Goal: Task Accomplishment & Management: Manage account settings

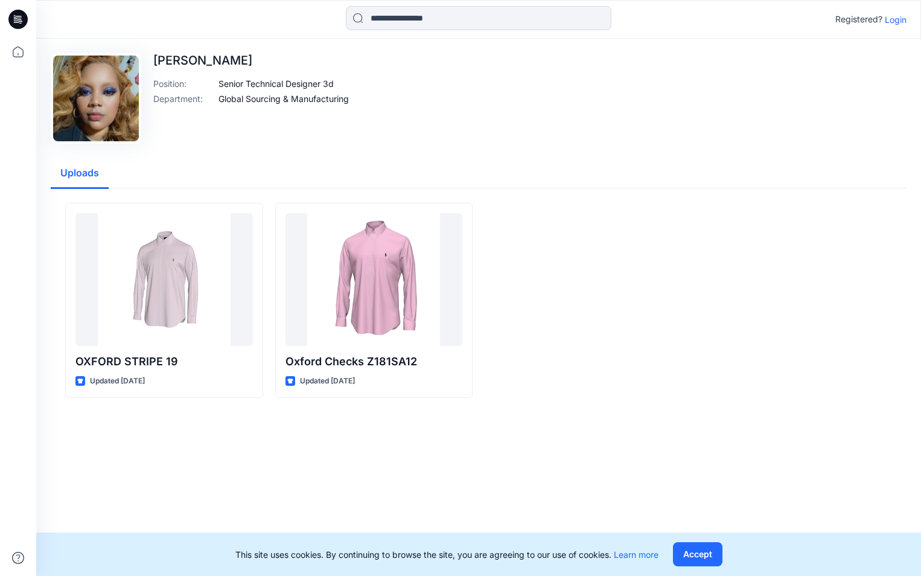
click at [642, 342] on div at bounding box center [584, 300] width 198 height 195
click at [893, 20] on p "Login" at bounding box center [896, 19] width 22 height 13
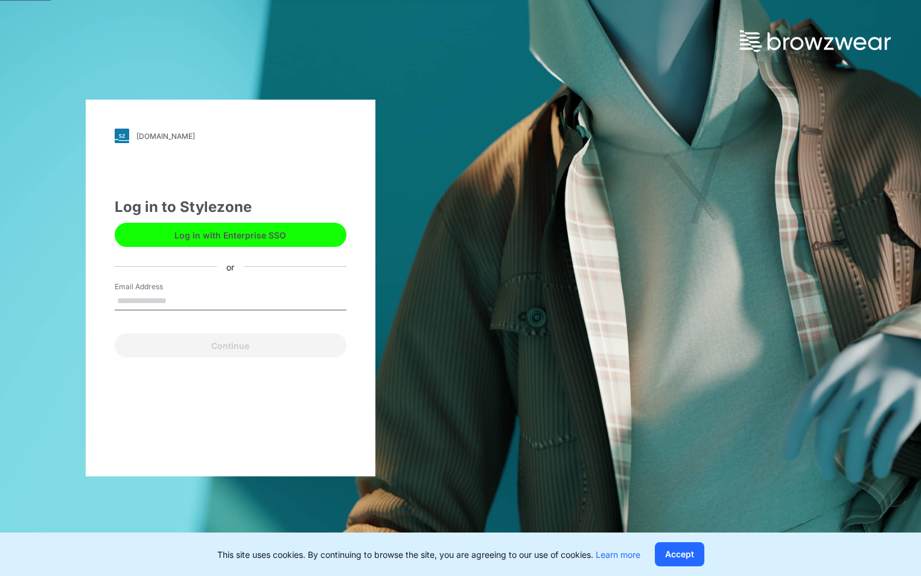
click at [211, 302] on input "Email Address" at bounding box center [231, 301] width 232 height 18
type input "**********"
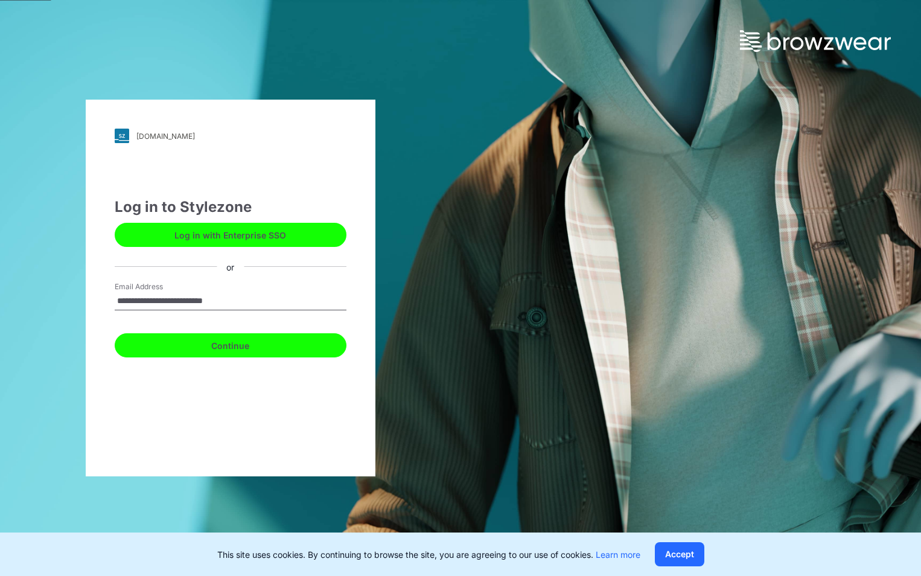
click at [228, 340] on button "Continue" at bounding box center [231, 345] width 232 height 24
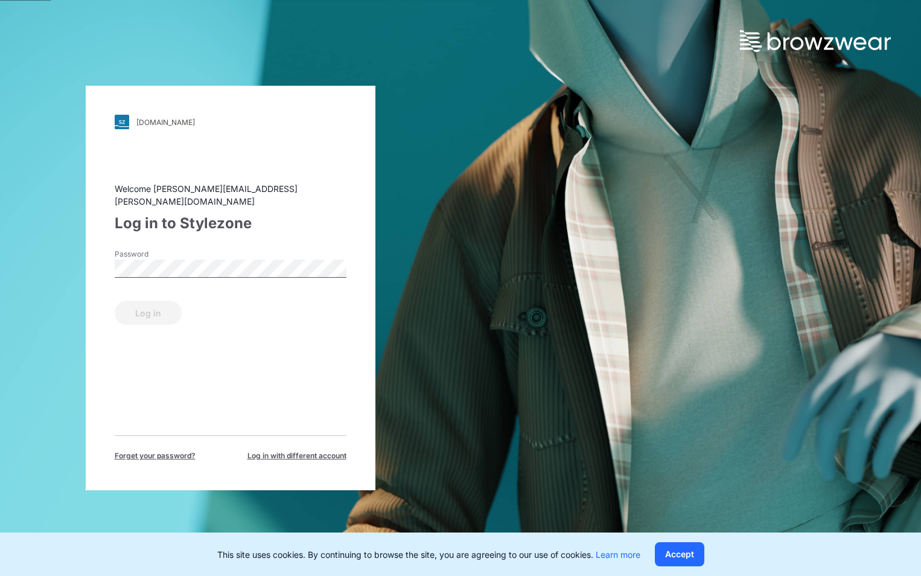
click at [155, 252] on label "Password" at bounding box center [157, 254] width 85 height 11
click at [138, 304] on button "Log in" at bounding box center [148, 313] width 67 height 24
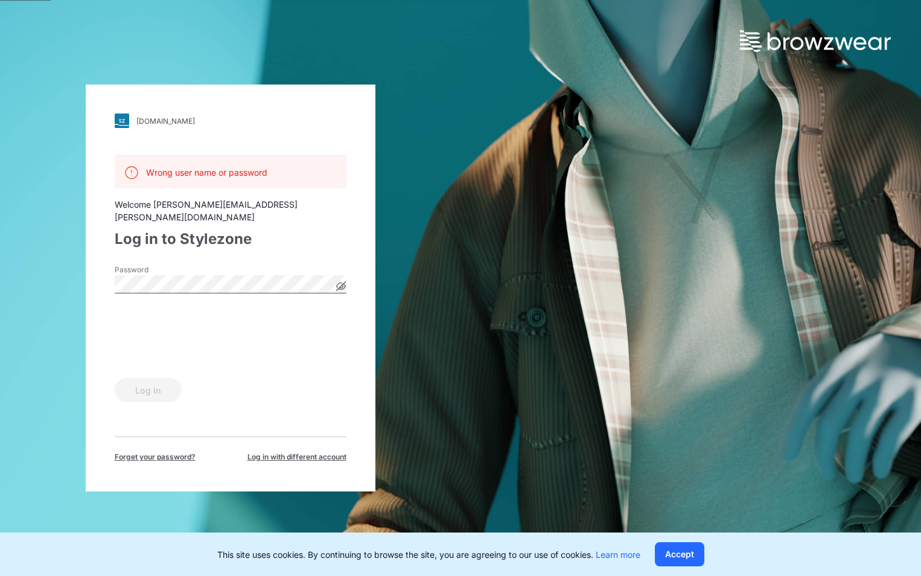
click at [85, 283] on div "ralphlauren.stylezone.com Loading... Wrong user name or password Welcome claudi…" at bounding box center [230, 288] width 461 height 576
click at [339, 281] on icon at bounding box center [341, 286] width 10 height 10
click at [58, 280] on div "ralphlauren.stylezone.com Loading... Wrong user name or password Welcome claudi…" at bounding box center [230, 288] width 461 height 576
click at [115, 378] on button "Log in" at bounding box center [148, 390] width 67 height 24
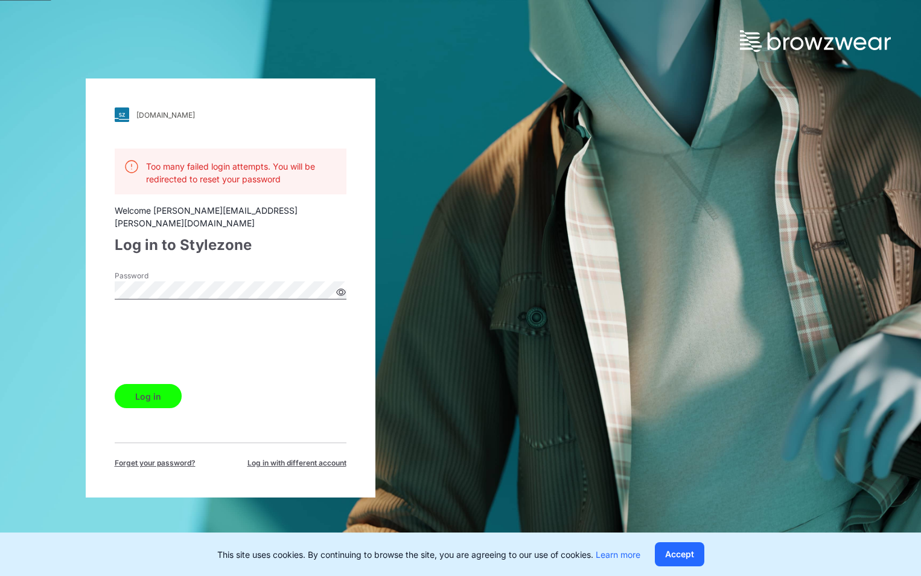
click at [257, 270] on div "Password" at bounding box center [231, 288] width 232 height 36
click at [145, 387] on button "Log in" at bounding box center [148, 396] width 67 height 24
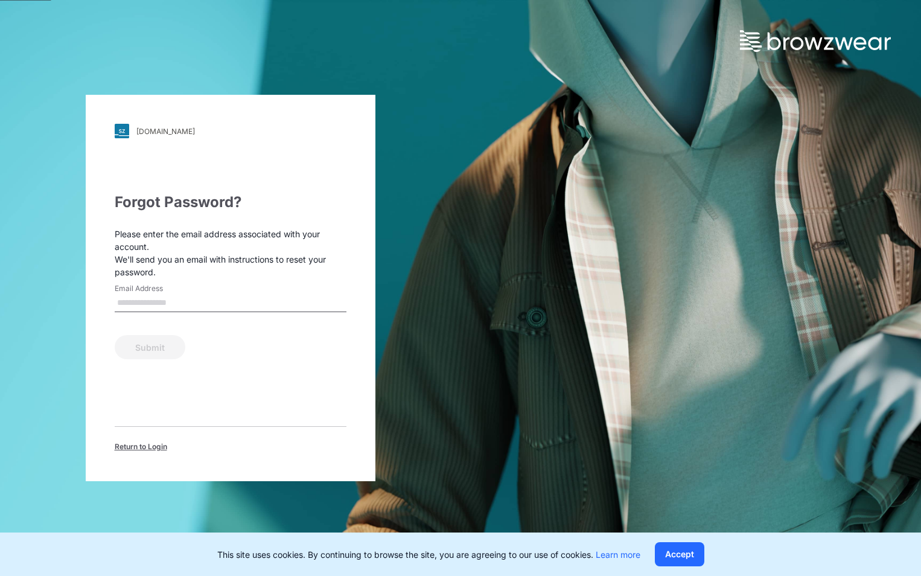
click at [173, 299] on input "Email Address" at bounding box center [231, 303] width 232 height 18
type input "**********"
click at [150, 336] on button "Submit" at bounding box center [150, 347] width 71 height 24
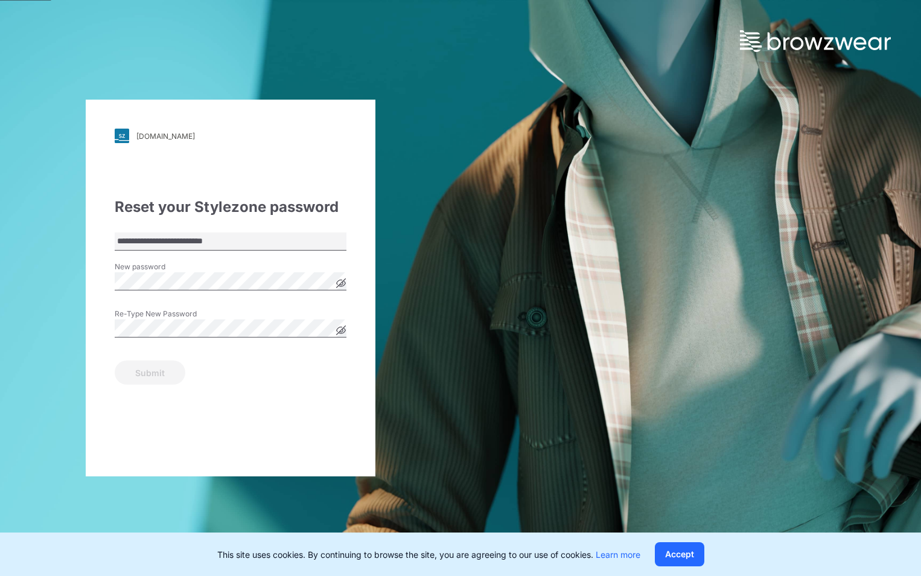
click at [336, 279] on icon at bounding box center [341, 283] width 10 height 10
click at [47, 290] on div "**********" at bounding box center [230, 288] width 461 height 576
click at [345, 325] on icon at bounding box center [341, 330] width 10 height 10
click at [340, 373] on div "Submit" at bounding box center [231, 370] width 232 height 29
click at [143, 378] on button "Submit" at bounding box center [150, 372] width 71 height 24
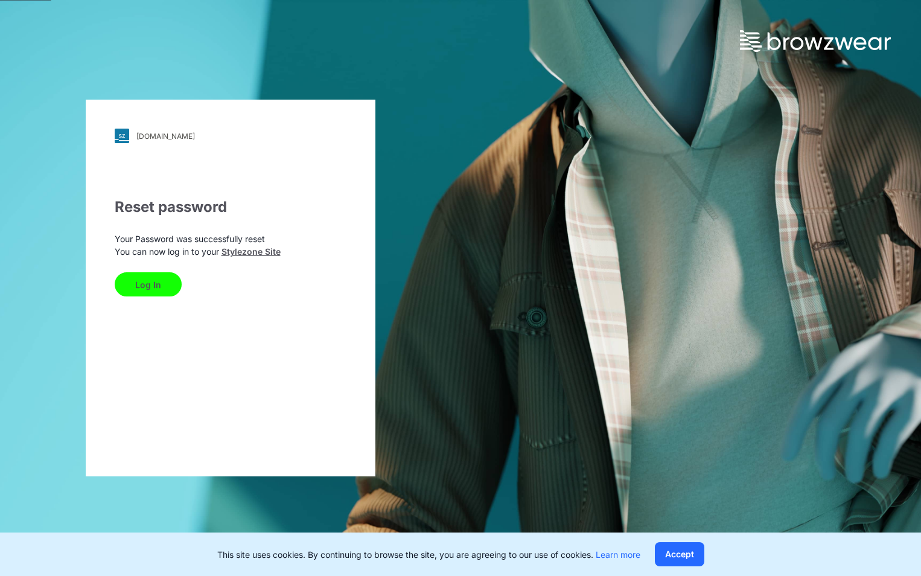
click at [150, 276] on button "Log In" at bounding box center [148, 284] width 67 height 24
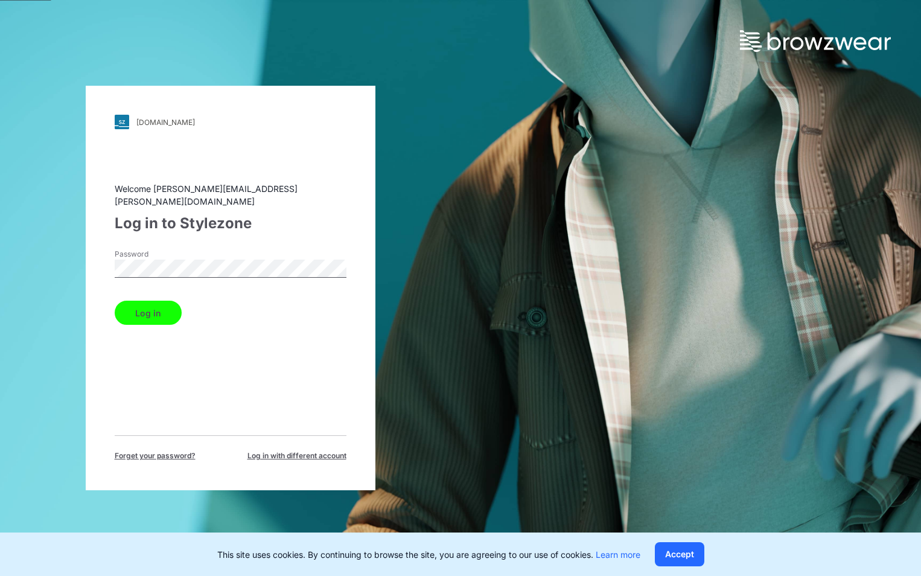
click at [161, 310] on button "Log in" at bounding box center [148, 313] width 67 height 24
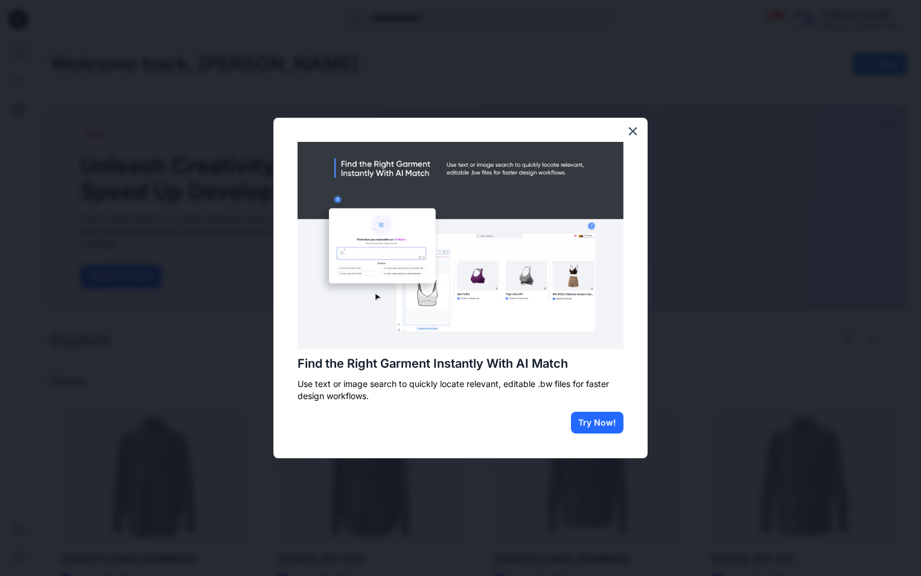
click at [625, 131] on div "Find the Right Garment Instantly With AI Match Use text or image search to quic…" at bounding box center [460, 288] width 374 height 340
click at [628, 129] on button "×" at bounding box center [632, 130] width 11 height 19
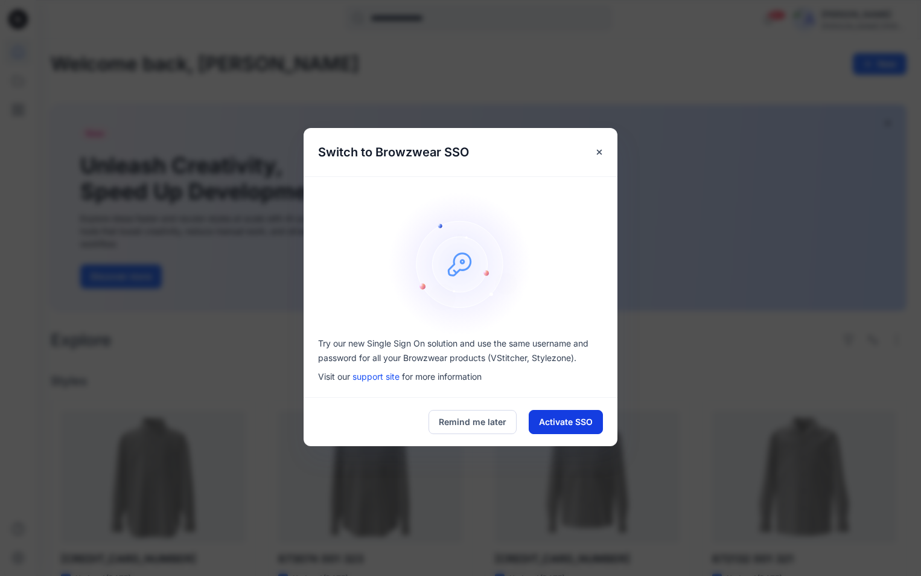
click at [540, 421] on button "Activate SSO" at bounding box center [566, 422] width 74 height 24
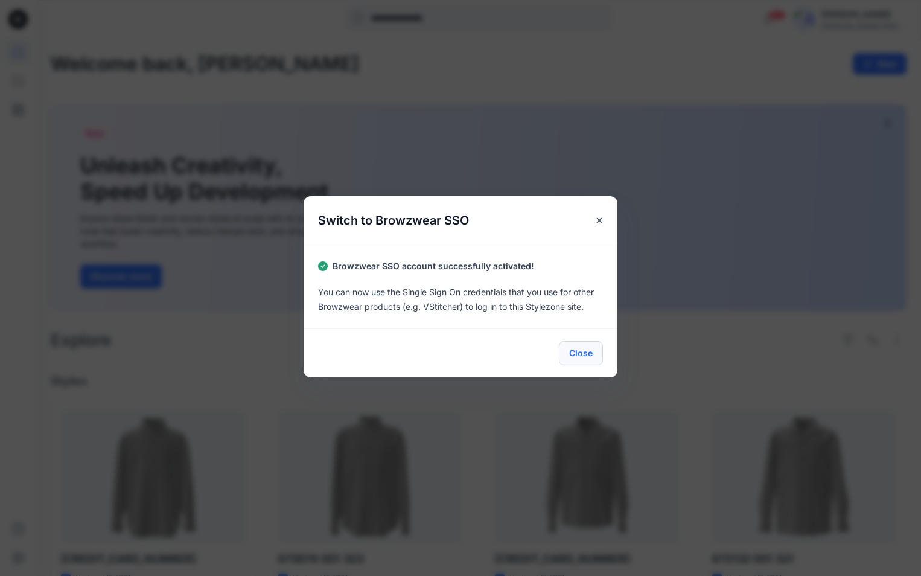
click at [581, 357] on button "Close" at bounding box center [581, 353] width 44 height 24
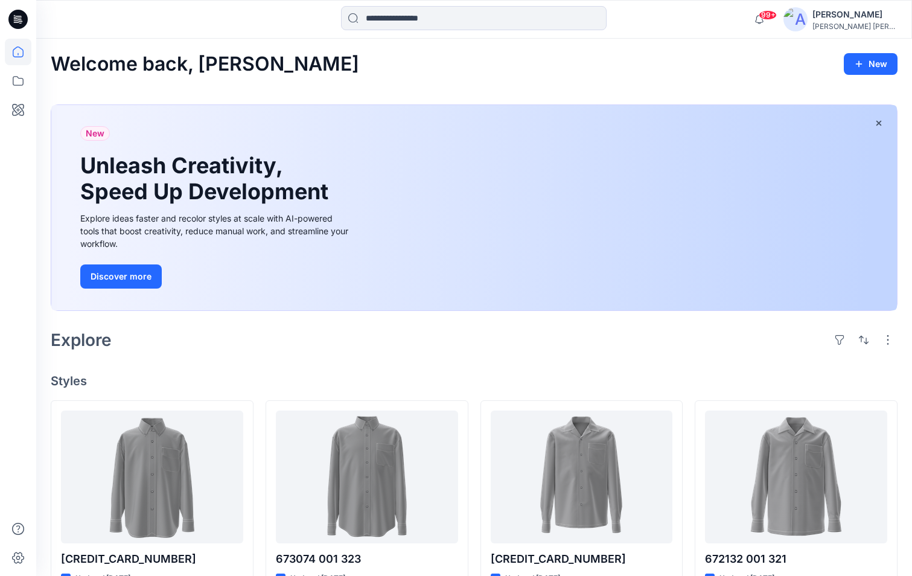
click at [10, 199] on div at bounding box center [18, 307] width 27 height 537
click at [25, 48] on icon at bounding box center [18, 52] width 27 height 27
click at [9, 28] on icon at bounding box center [17, 19] width 19 height 39
click at [11, 86] on icon at bounding box center [18, 81] width 27 height 27
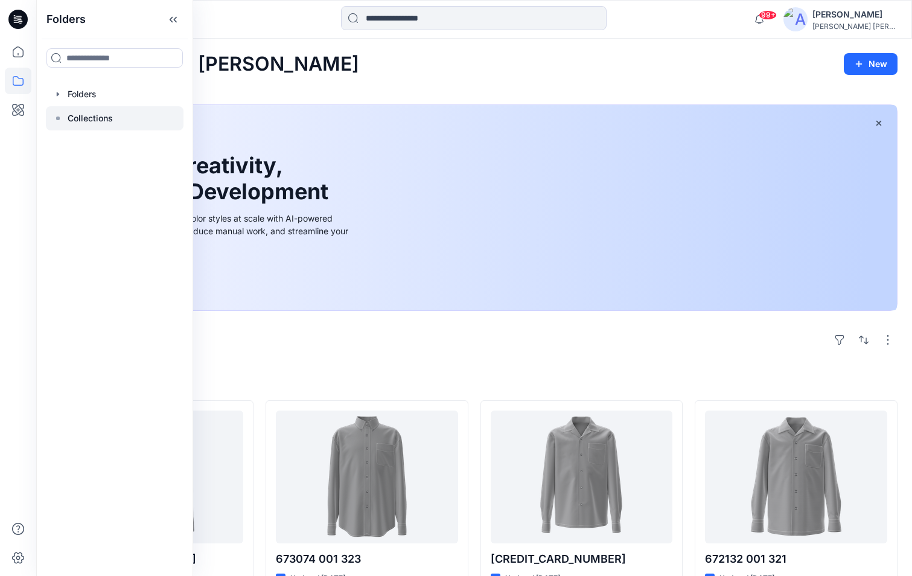
click at [103, 117] on p "Collections" at bounding box center [90, 118] width 45 height 14
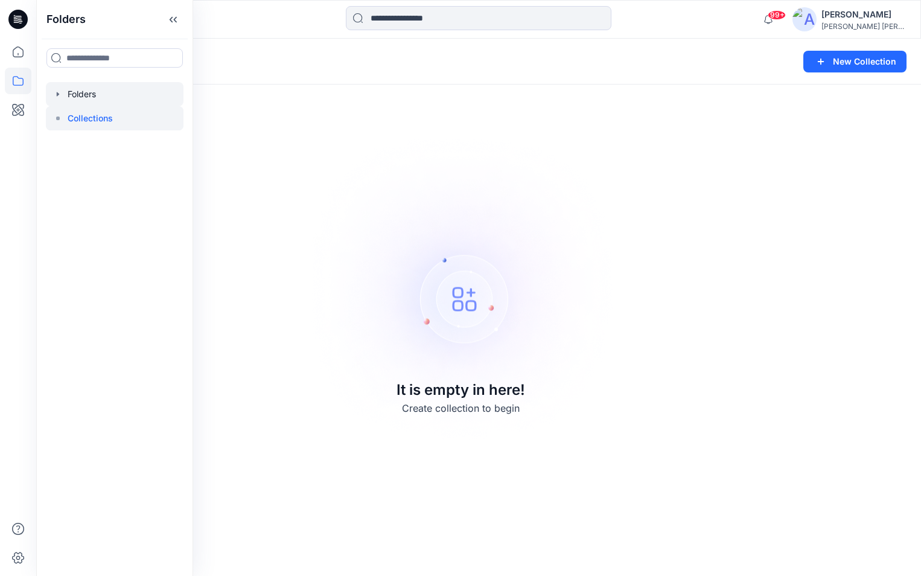
click at [103, 92] on div at bounding box center [115, 94] width 138 height 24
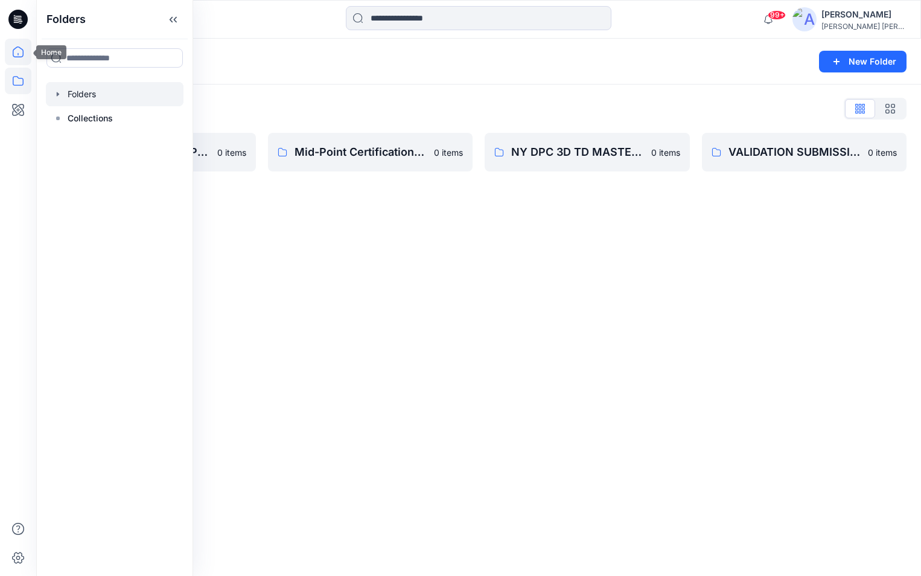
click at [20, 55] on icon at bounding box center [18, 52] width 27 height 27
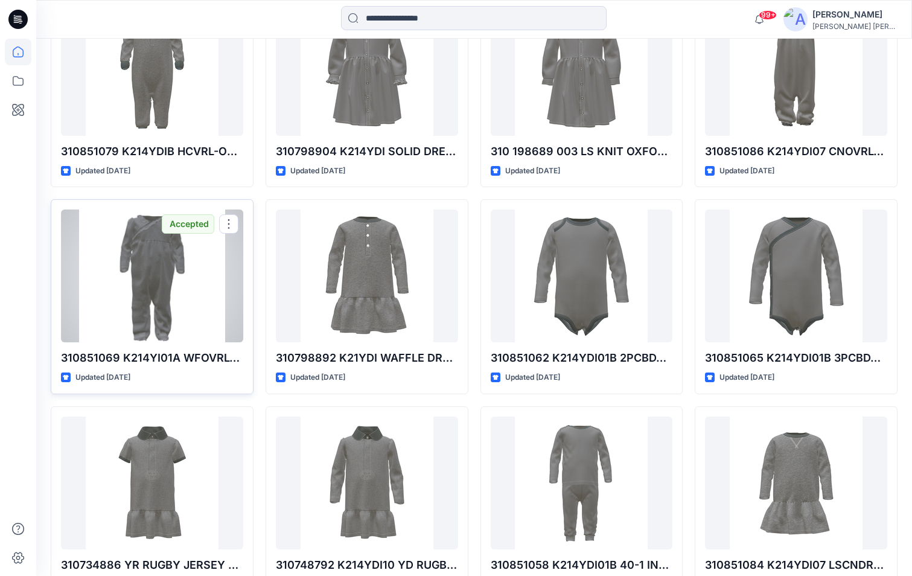
scroll to position [7314, 0]
